Goal: Download file/media

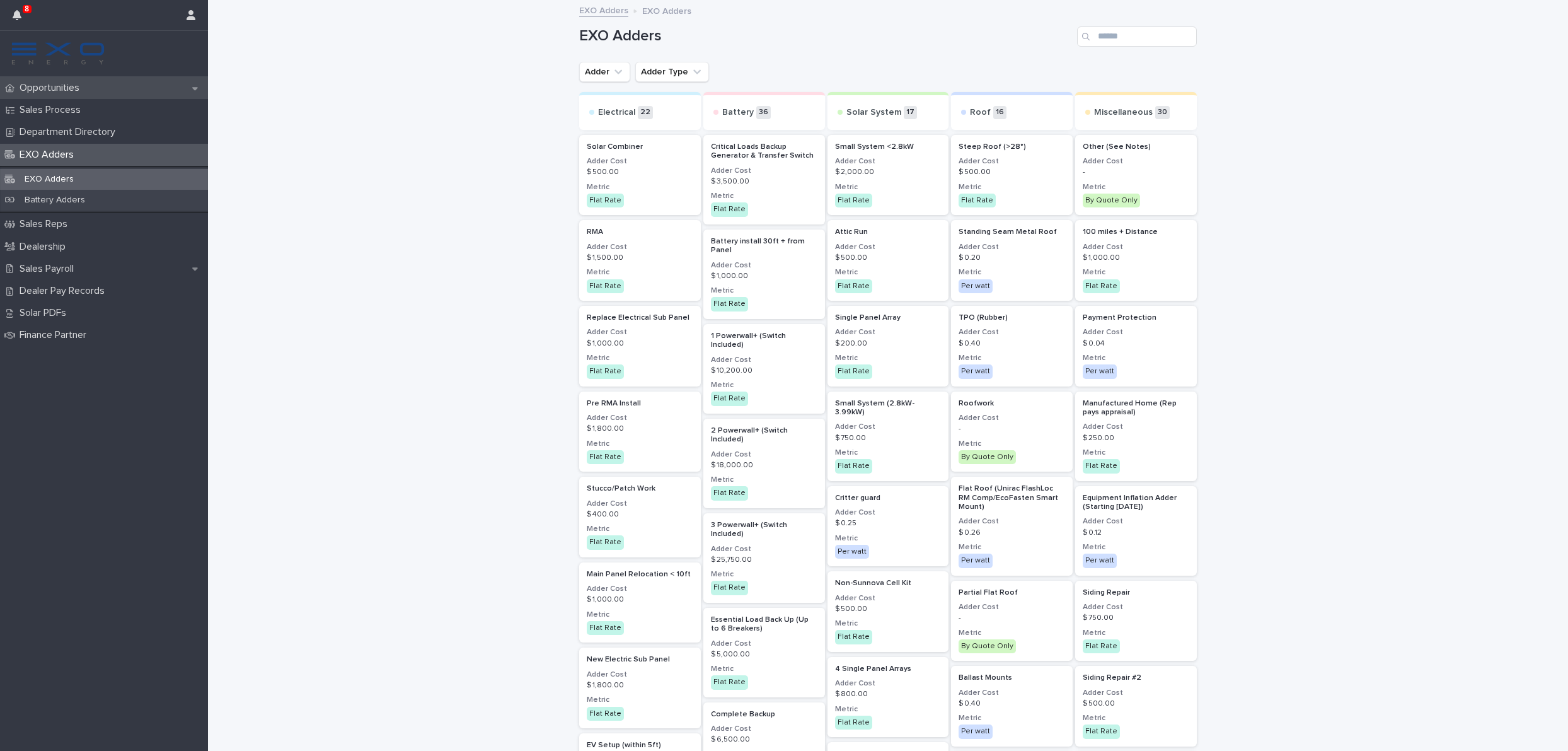
click at [78, 90] on p "Opportunities" at bounding box center [52, 88] width 75 height 12
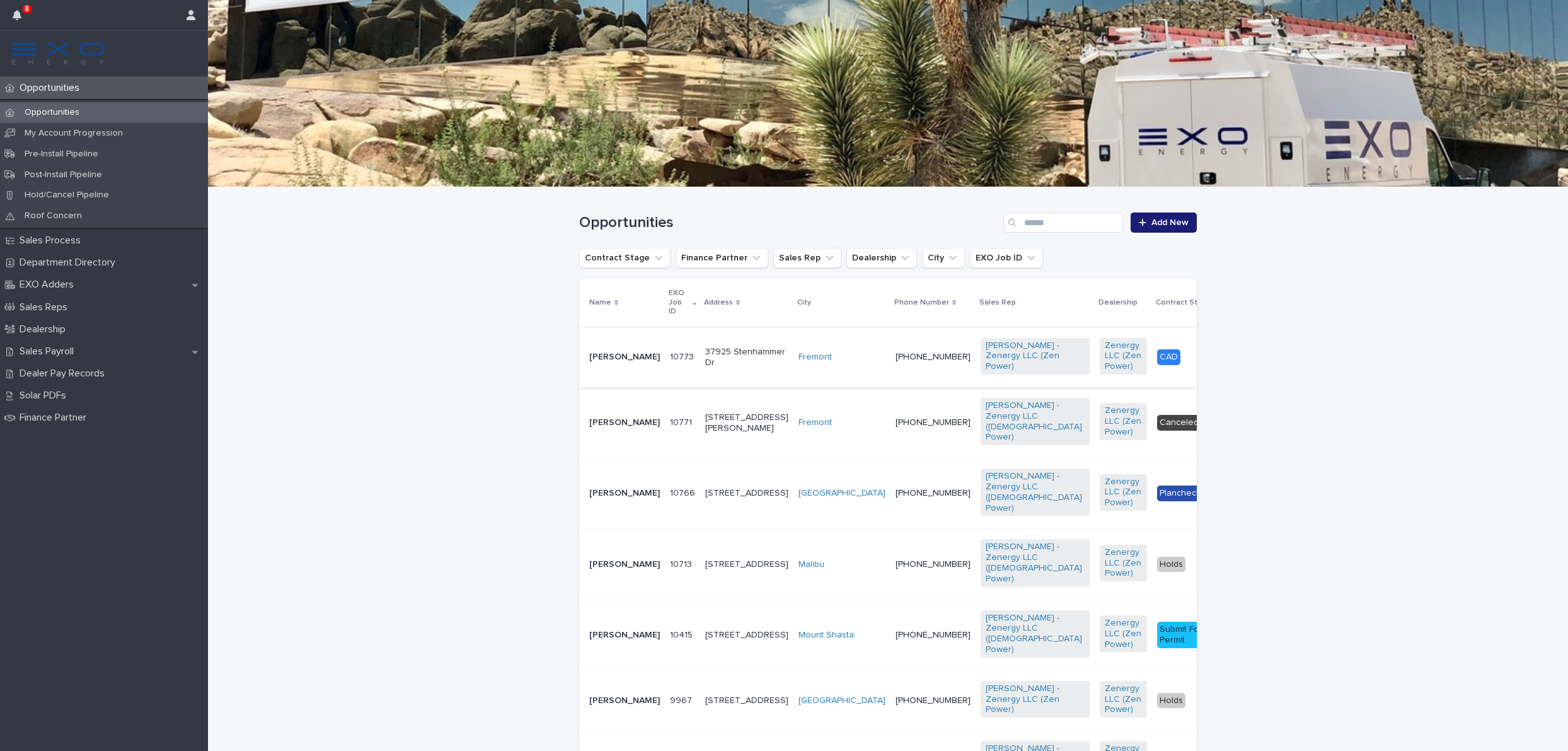
scroll to position [93, 0]
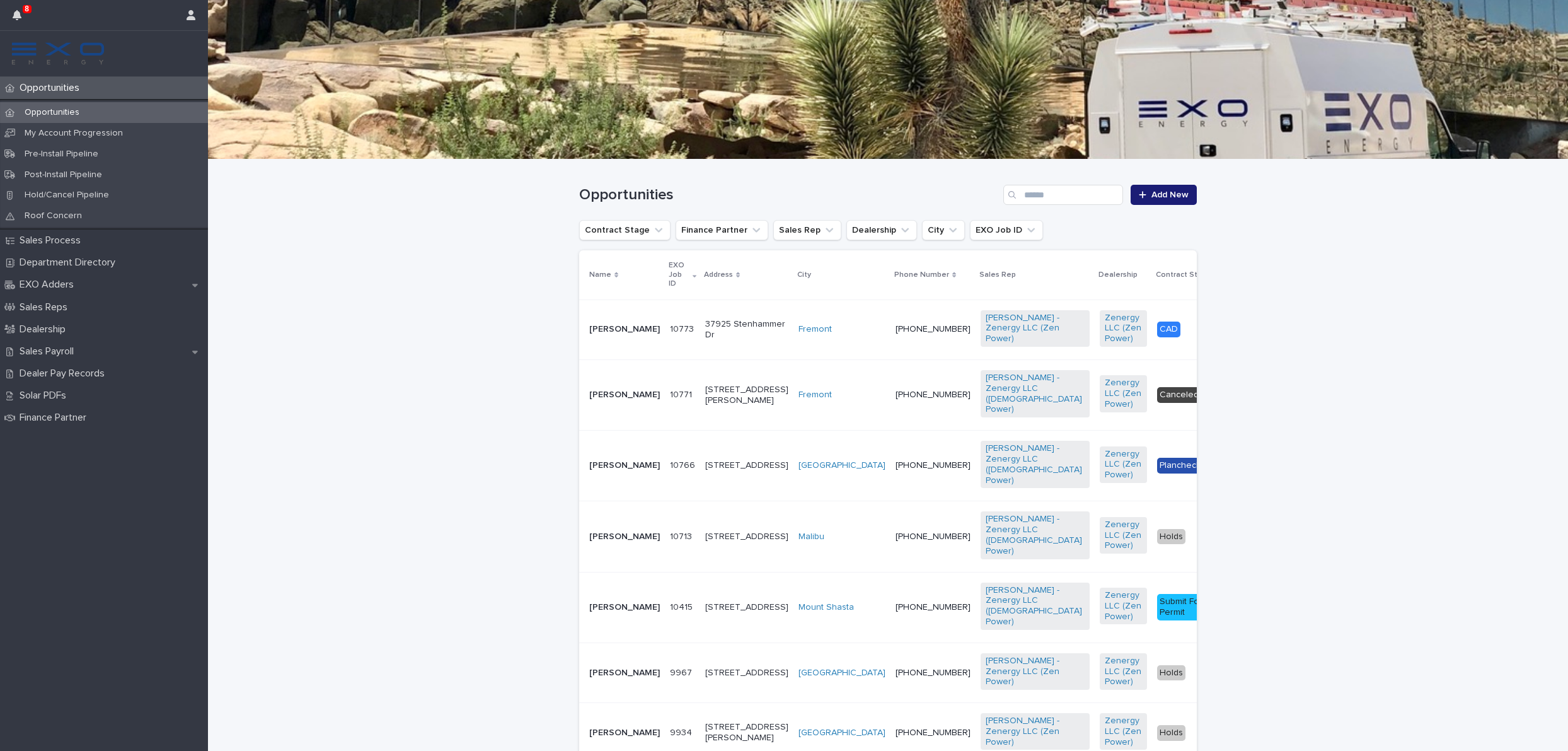
click at [665, 502] on td "10766 10766" at bounding box center [682, 465] width 35 height 70
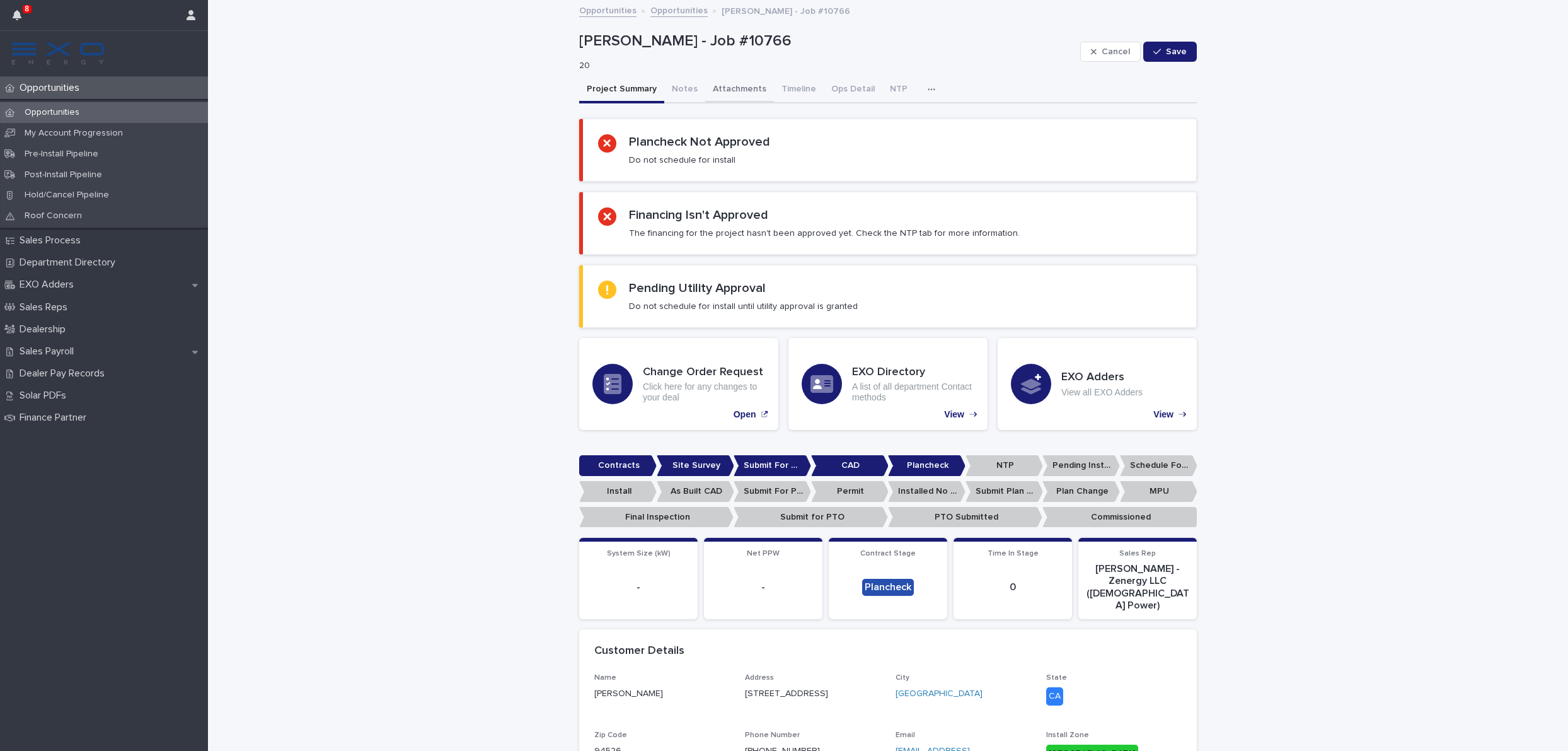
click at [733, 92] on button "Attachments" at bounding box center [740, 90] width 68 height 26
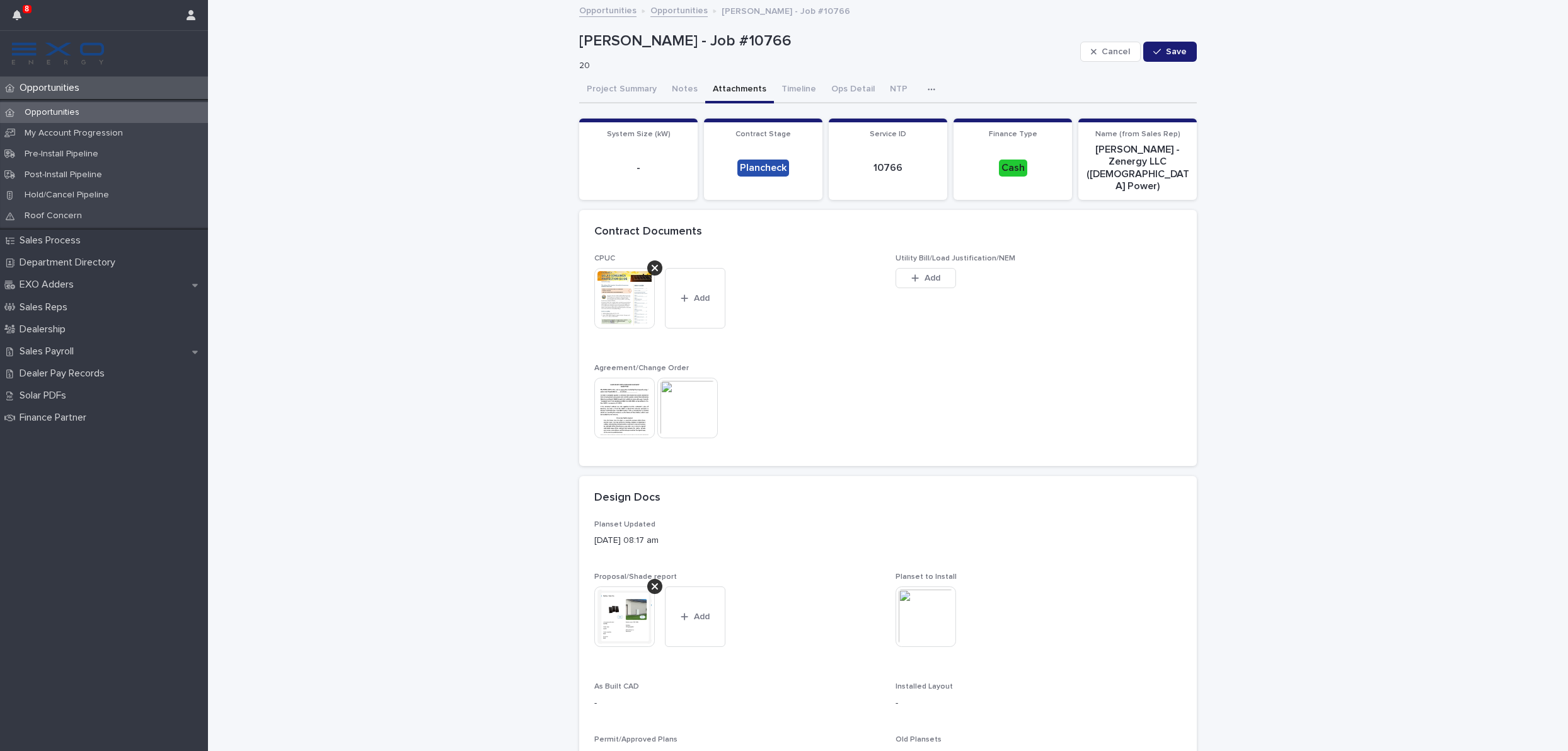
click at [926, 597] on img at bounding box center [926, 617] width 61 height 61
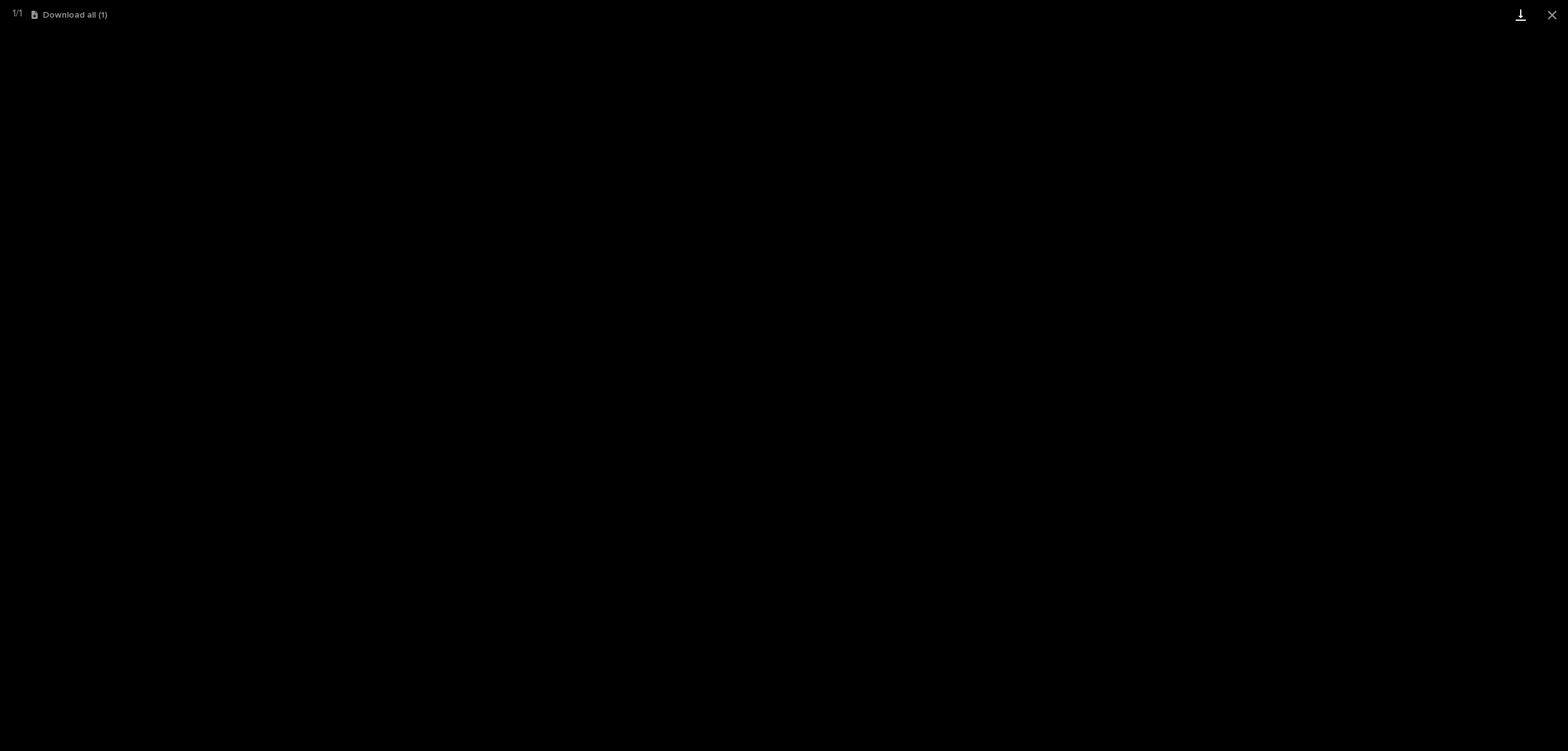
click at [1528, 20] on link "Download" at bounding box center [1521, 15] width 31 height 29
click at [1556, 15] on button "Close gallery" at bounding box center [1552, 15] width 31 height 29
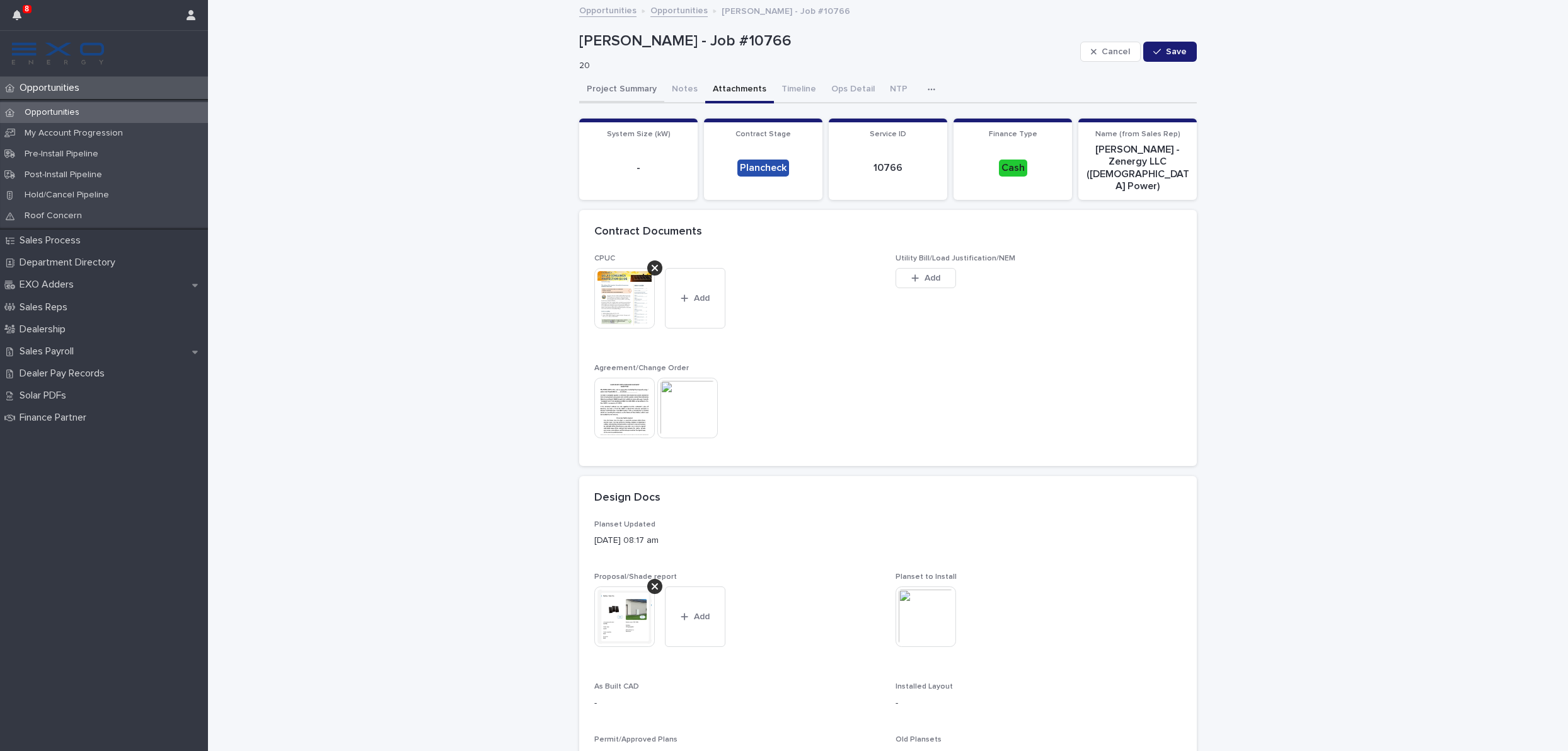
click at [615, 88] on button "Project Summary" at bounding box center [622, 90] width 85 height 26
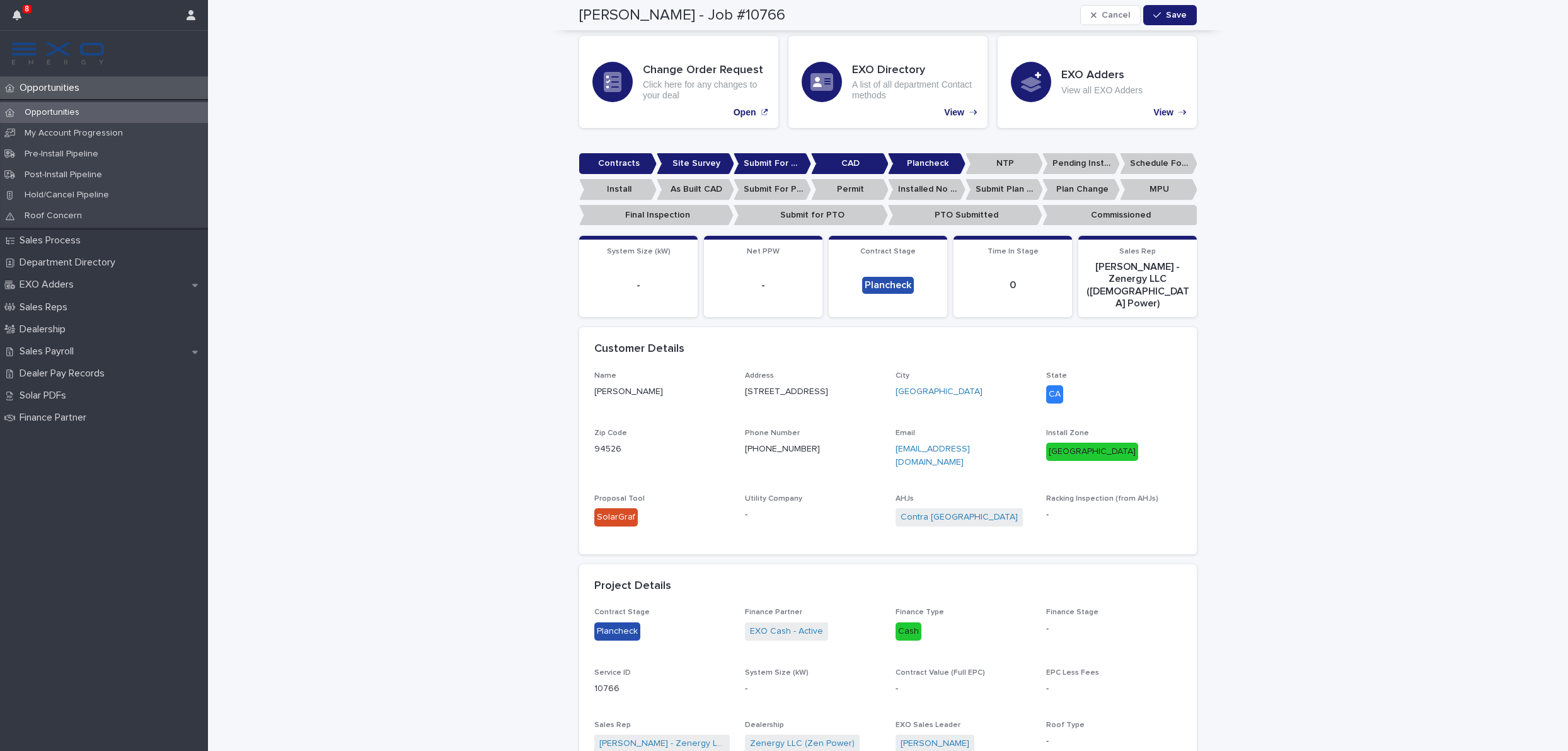
scroll to position [292, 0]
